Goal: Contribute content

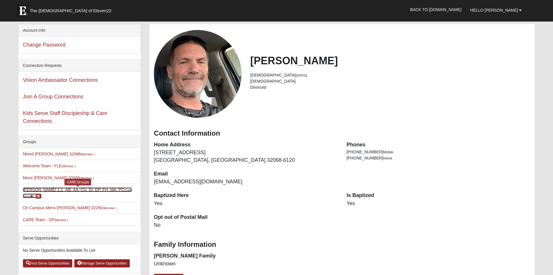
click at [53, 198] on link "Blain Moos 1:1 -AB, AA, CU, DI, DP, FH, MA, PC (Care Giver ) 5" at bounding box center [77, 192] width 109 height 11
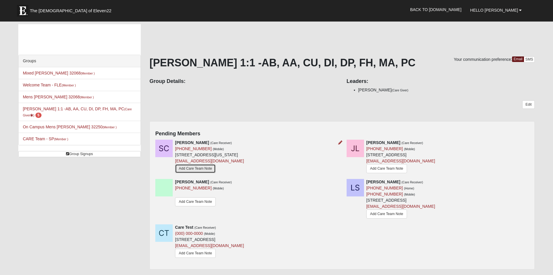
click at [189, 173] on link "Add Care Team Note" at bounding box center [195, 168] width 41 height 9
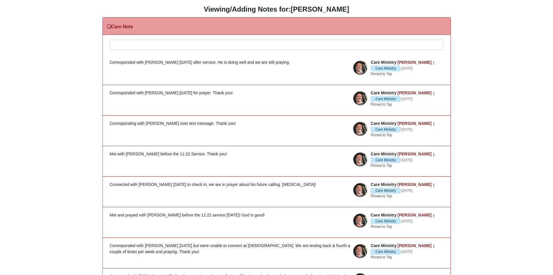
click at [154, 47] on div at bounding box center [277, 53] width 334 height 26
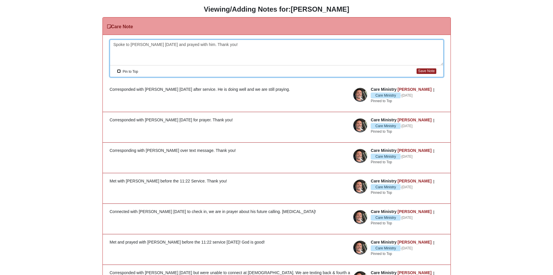
click at [120, 71] on input "Pin to Top" at bounding box center [119, 71] width 4 height 4
click at [418, 73] on button "Save Note" at bounding box center [426, 71] width 19 height 6
checkbox input "false"
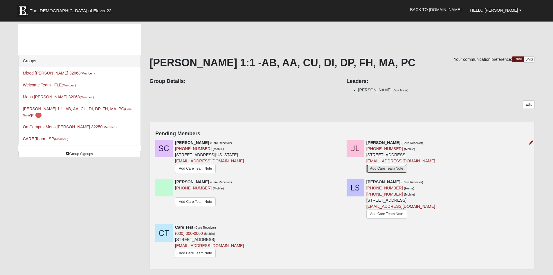
click at [385, 173] on link "Add Care Team Note" at bounding box center [387, 168] width 41 height 9
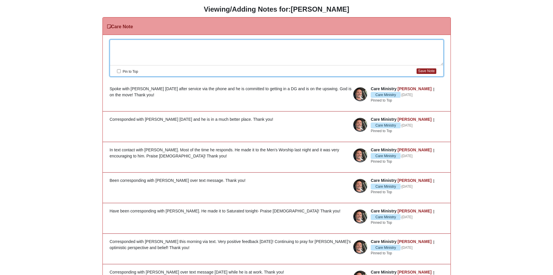
click at [134, 46] on div at bounding box center [277, 53] width 334 height 26
click at [119, 73] on input "Pin to Top" at bounding box center [119, 71] width 4 height 4
click at [422, 71] on button "Save Note" at bounding box center [426, 71] width 19 height 6
checkbox input "false"
